Goal: Task Accomplishment & Management: Use online tool/utility

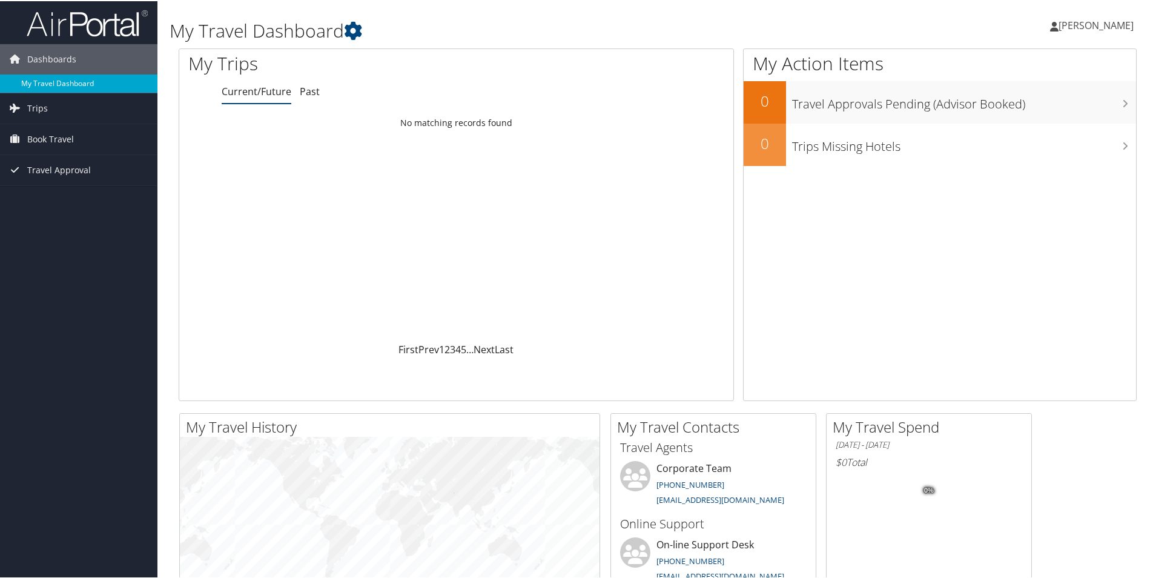
click at [58, 79] on link "My Travel Dashboard" at bounding box center [79, 82] width 158 height 18
click at [67, 110] on link "Trips" at bounding box center [79, 107] width 158 height 30
click at [68, 197] on span "Book Travel" at bounding box center [50, 192] width 47 height 30
click at [58, 270] on span "Travel Approval" at bounding box center [59, 278] width 64 height 30
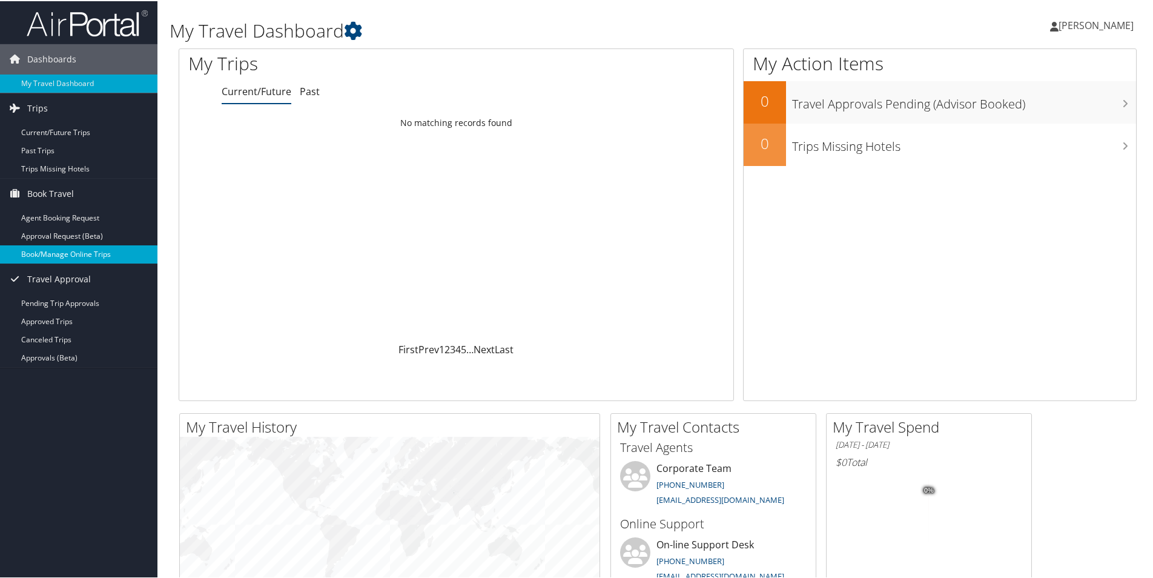
click at [105, 252] on link "Book/Manage Online Trips" at bounding box center [79, 253] width 158 height 18
